Goal: Task Accomplishment & Management: Use online tool/utility

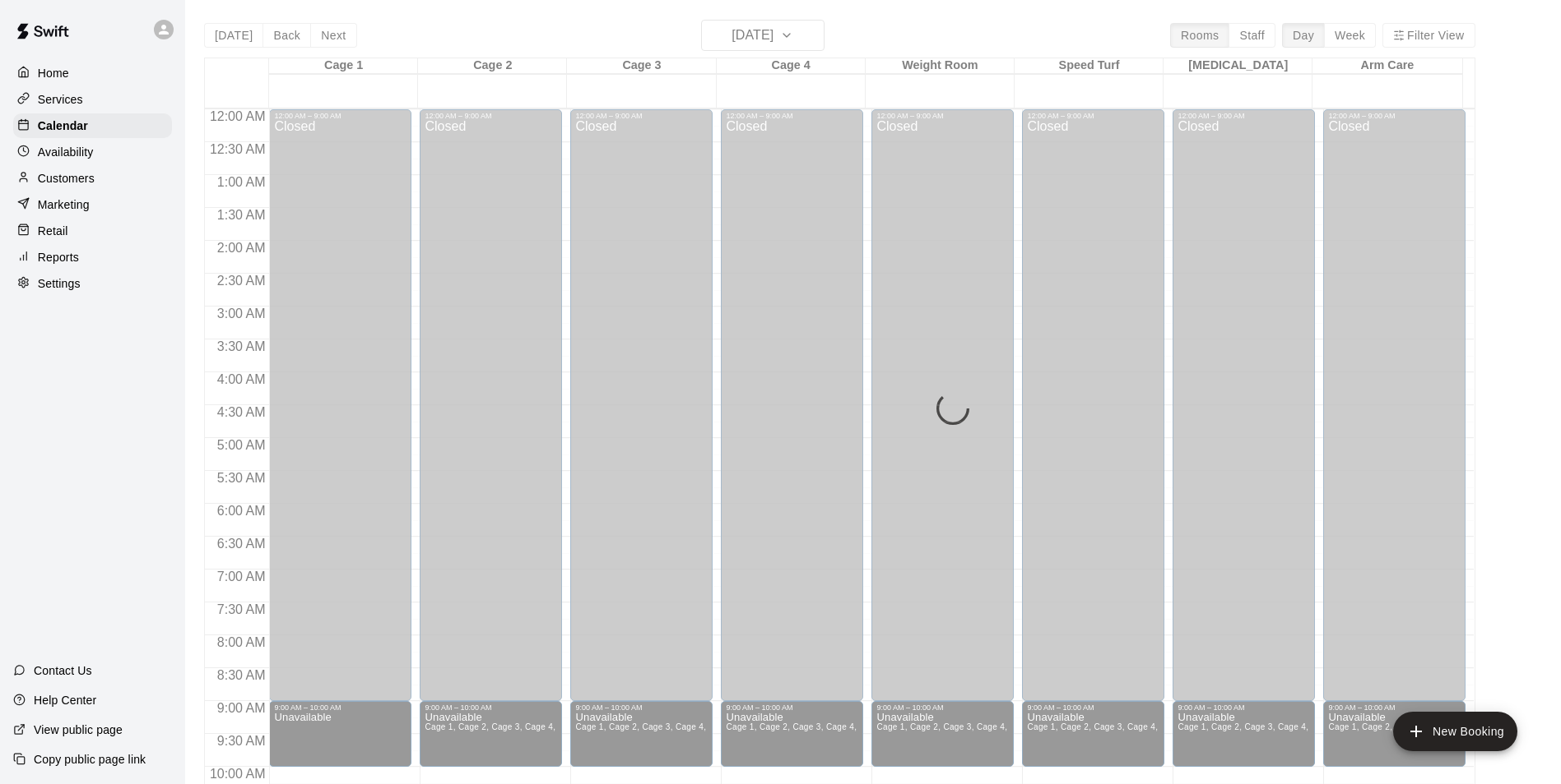
scroll to position [615, 0]
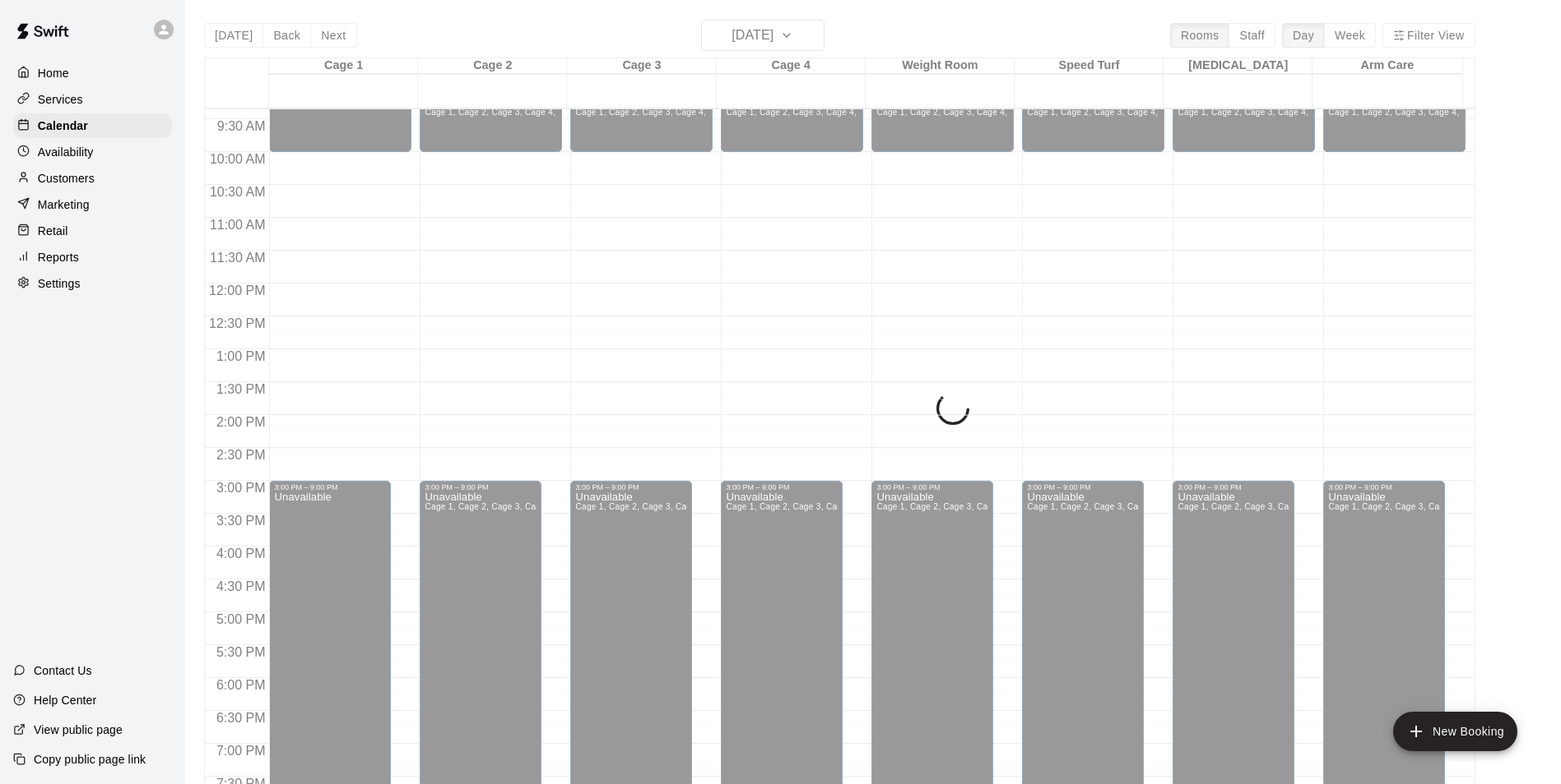
click at [238, 37] on div "[DATE] Back [DATE][DATE] Rooms Staff Day Week Filter View Cage 1 20 Sat Cage 2 …" at bounding box center [839, 412] width 1271 height 784
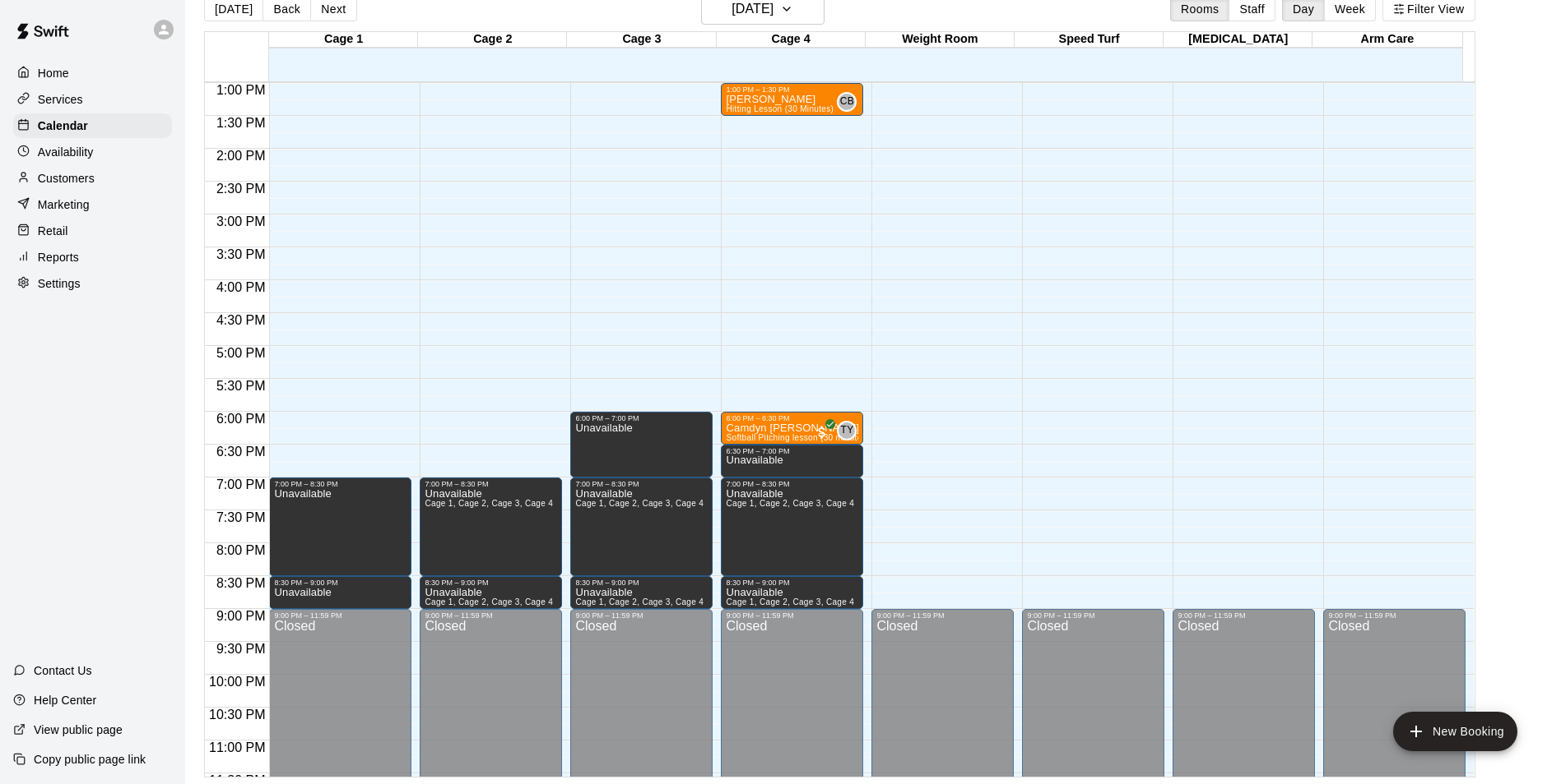
scroll to position [886, 0]
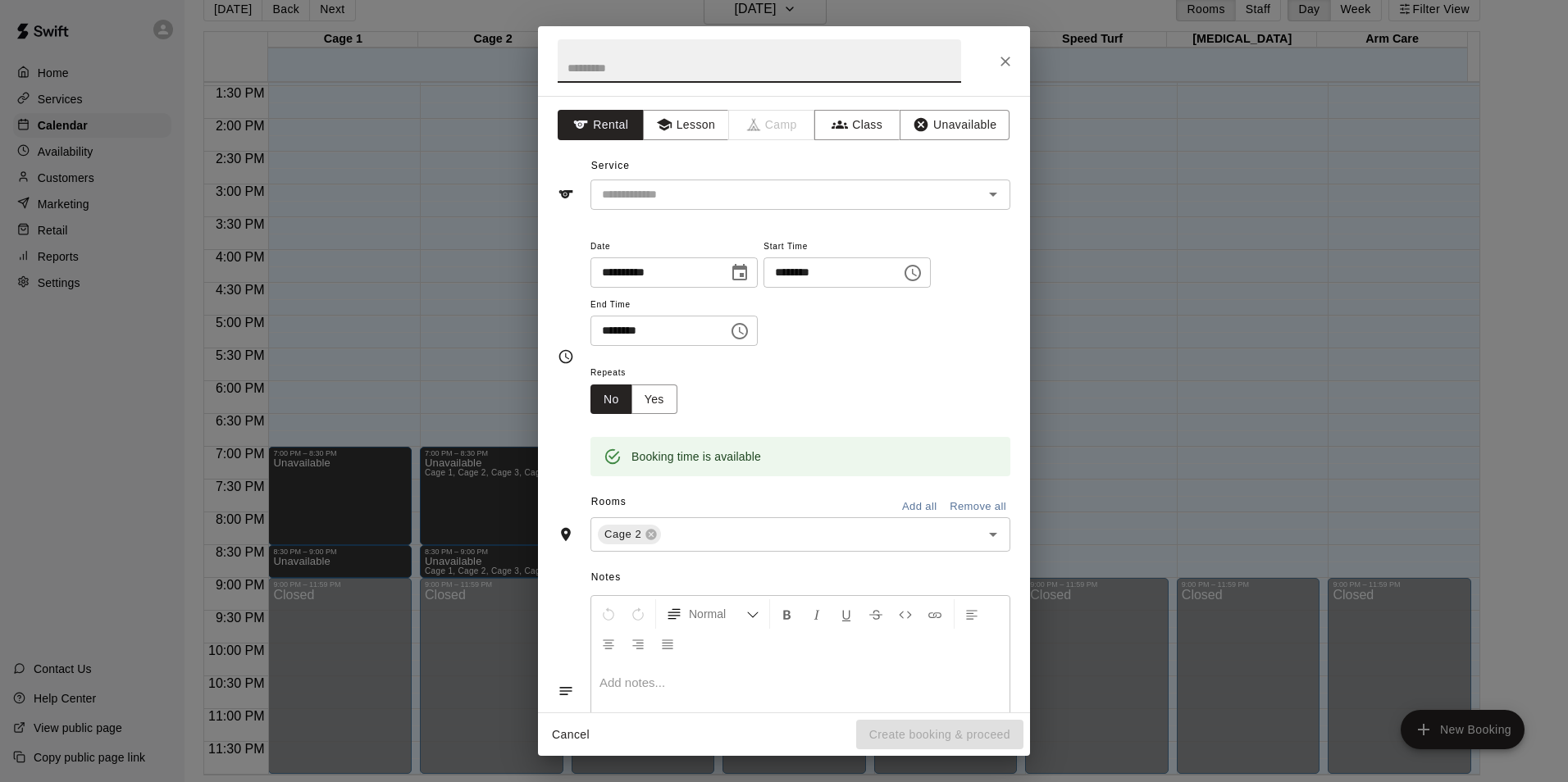
click at [640, 56] on input "text" at bounding box center [759, 61] width 403 height 43
type input "**********"
click at [769, 193] on input "text" at bounding box center [776, 195] width 361 height 21
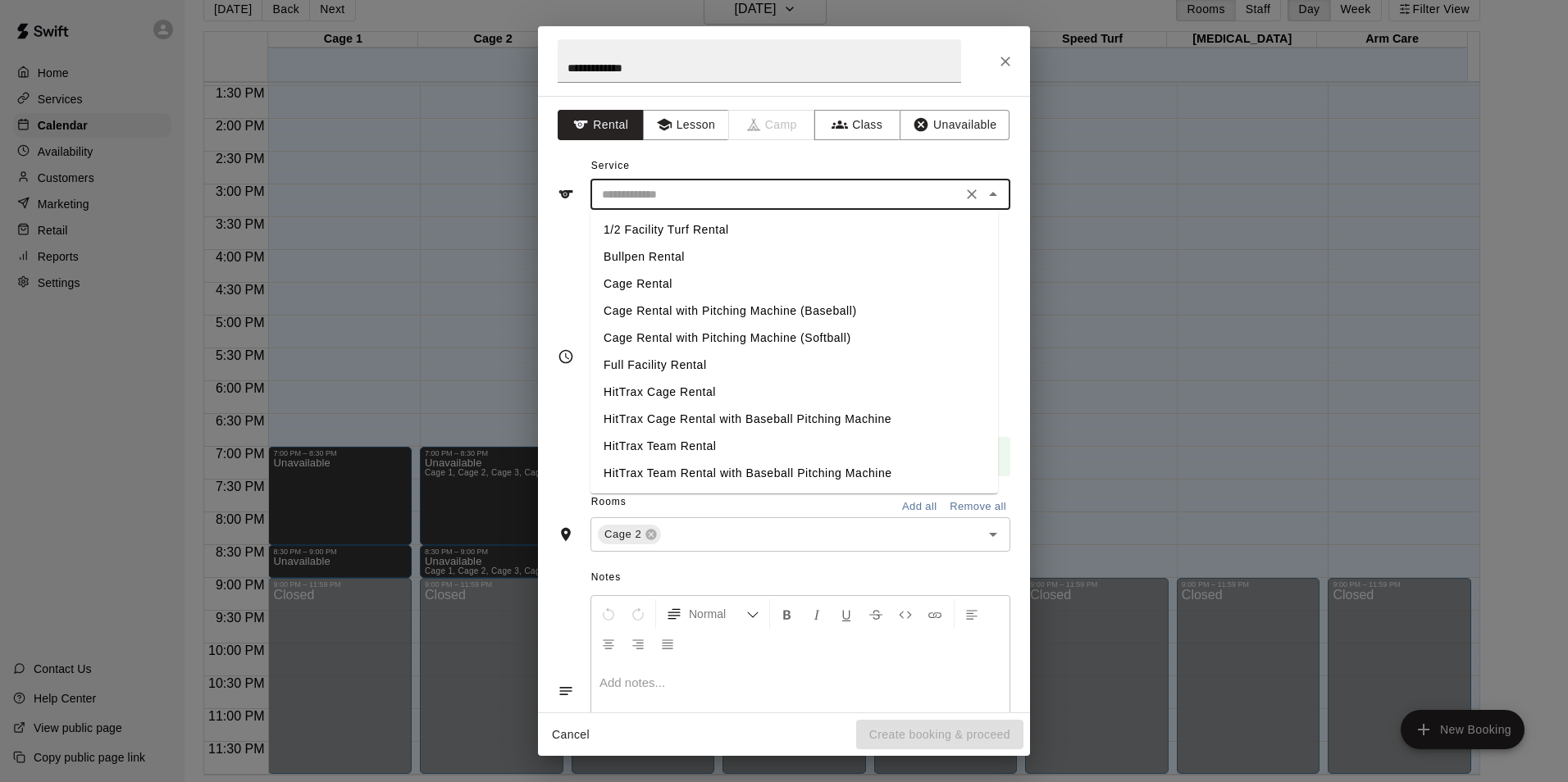
click at [749, 199] on input "text" at bounding box center [776, 195] width 361 height 21
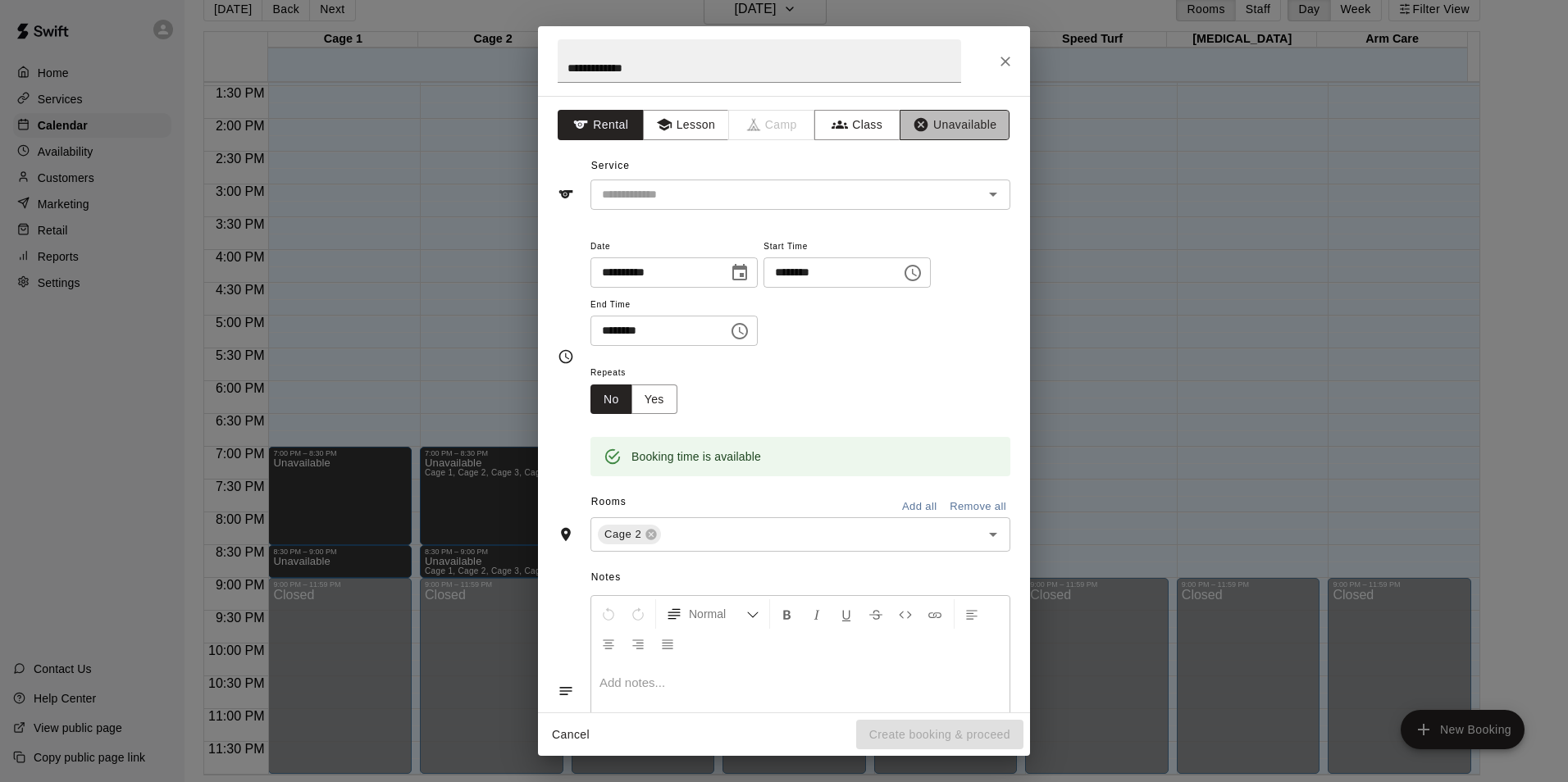
click at [962, 135] on button "Unavailable" at bounding box center [954, 124] width 109 height 30
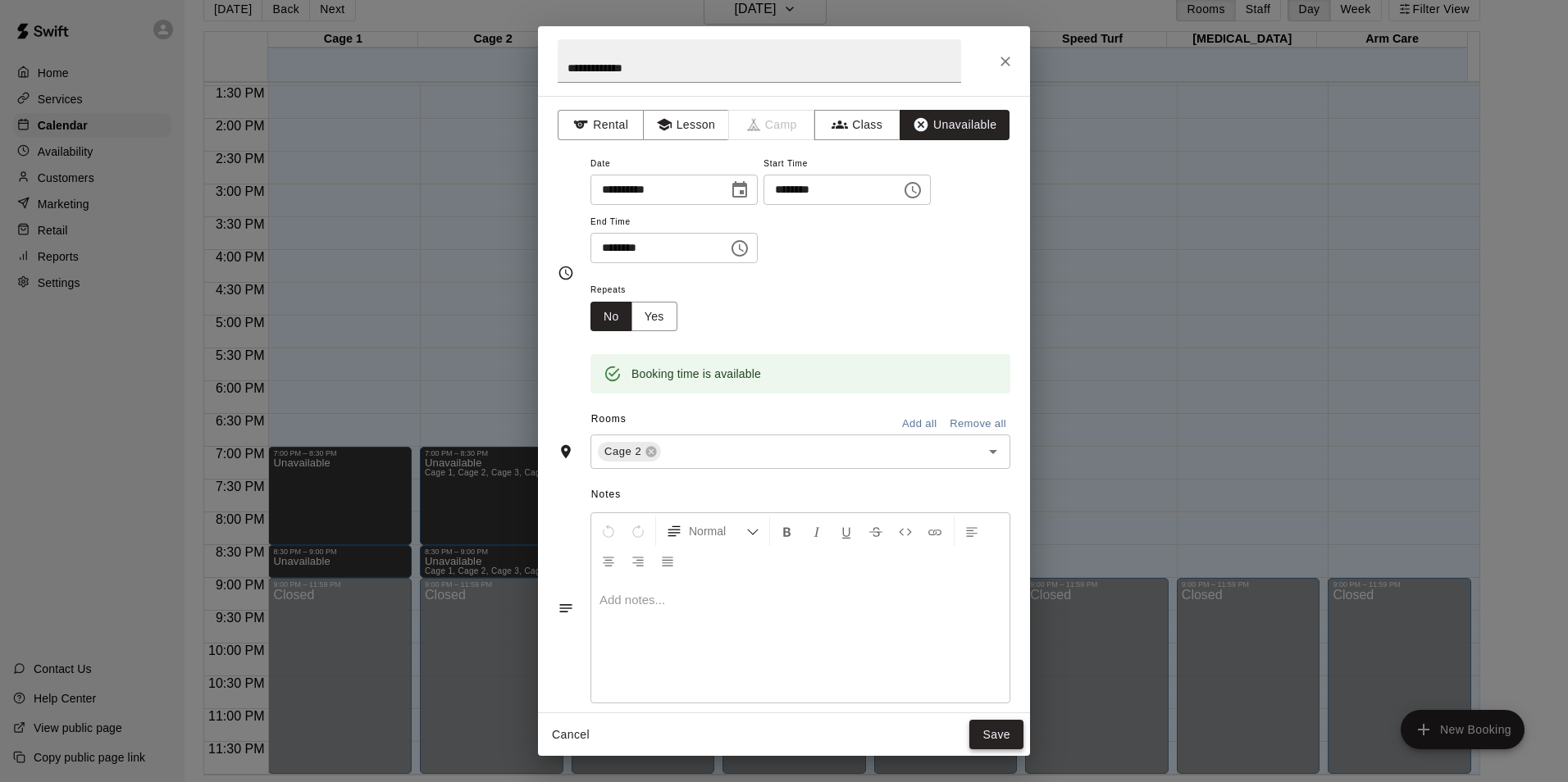
click at [991, 739] on button "Save" at bounding box center [996, 735] width 54 height 30
